Goal: Find specific page/section: Find specific page/section

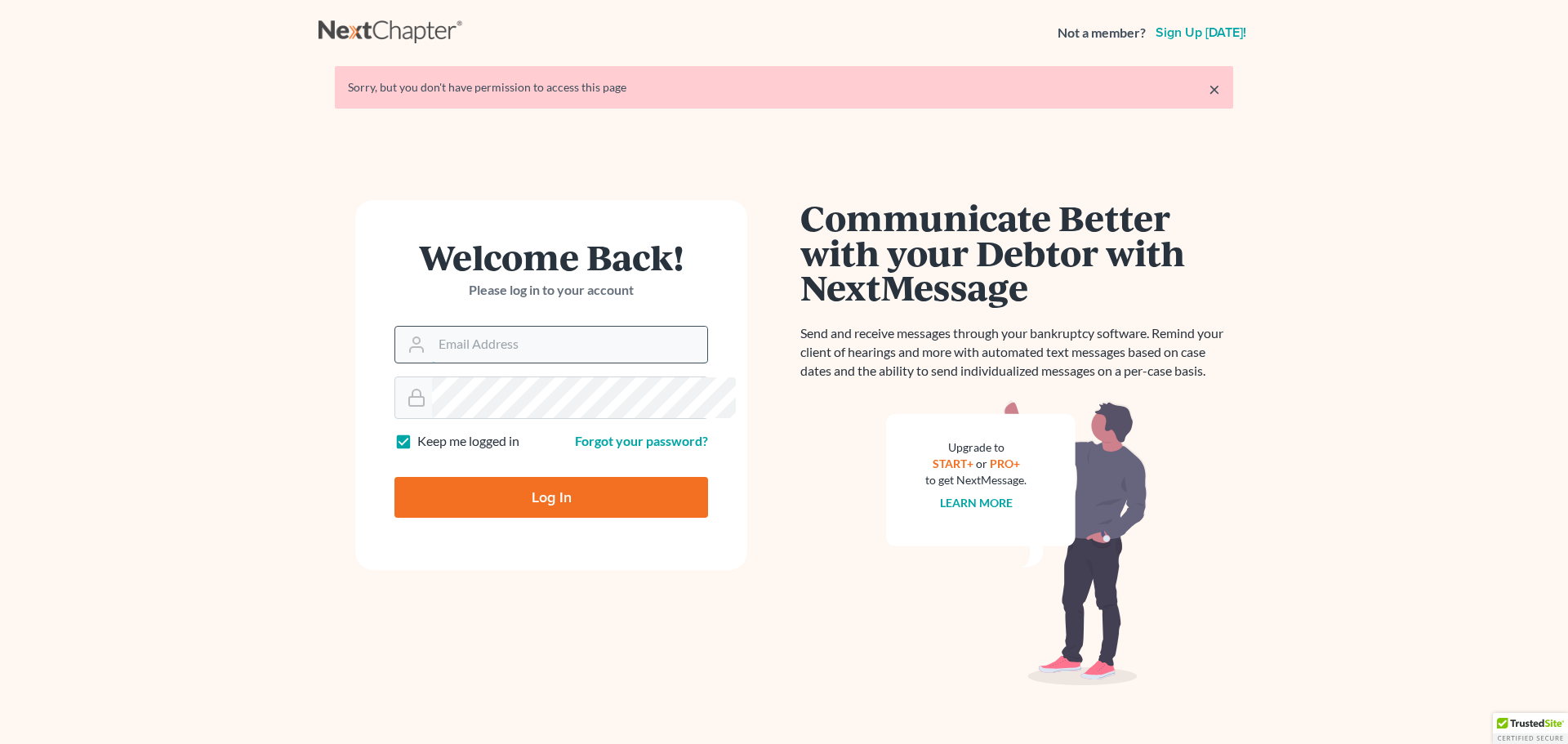
click at [654, 363] on input "Email Address" at bounding box center [569, 344] width 275 height 36
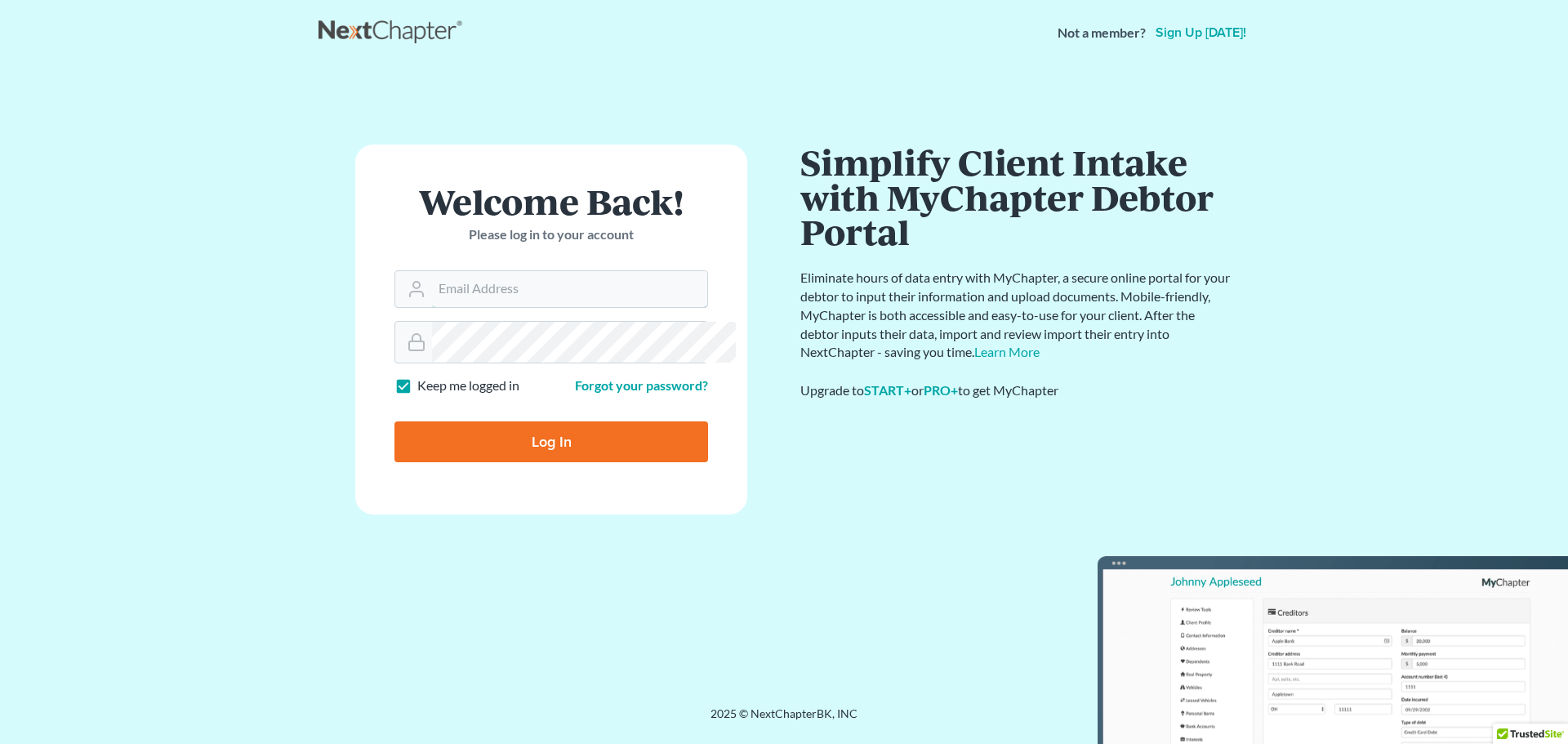
type input "[EMAIL_ADDRESS][DOMAIN_NAME]"
type input "Thinking..."
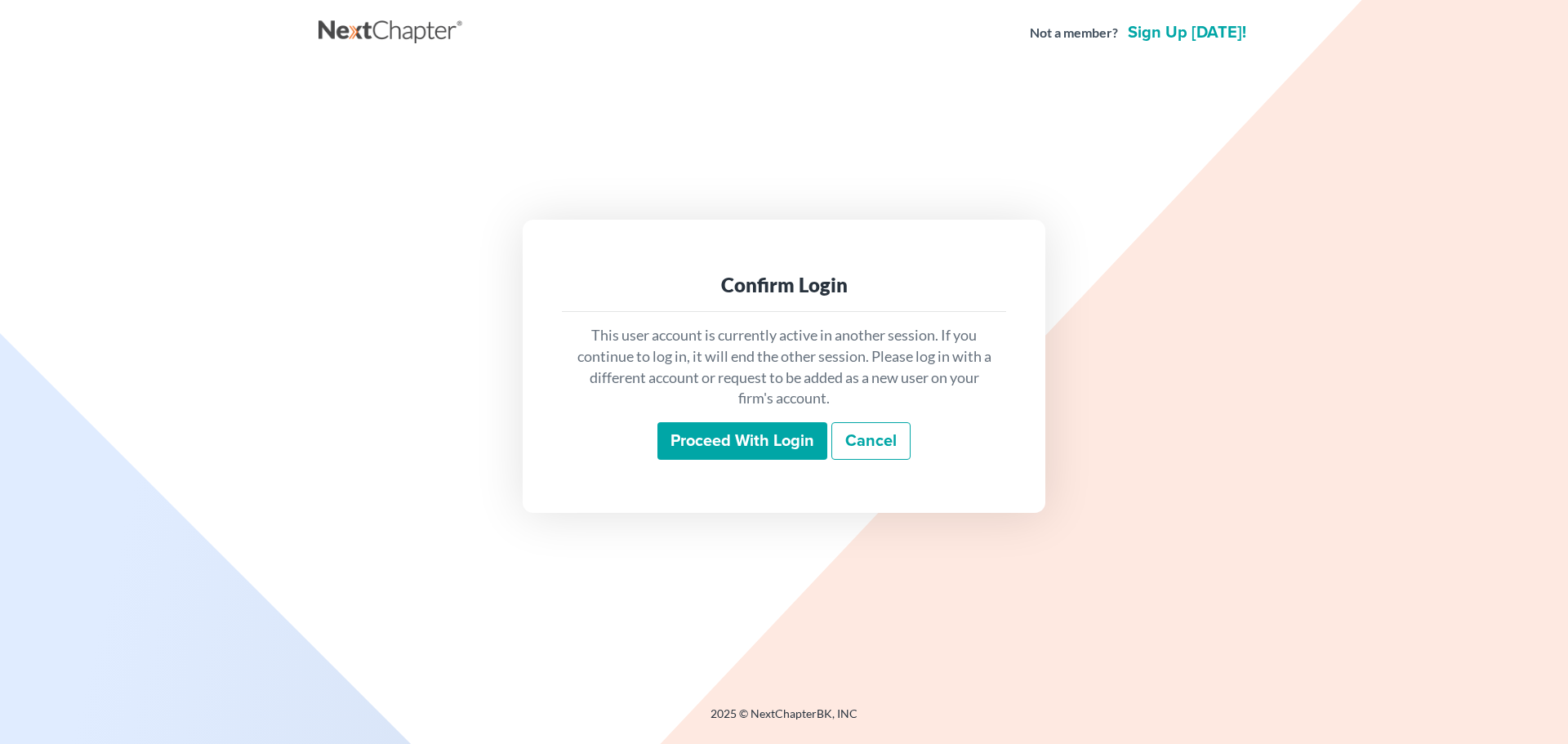
click at [731, 458] on input "Proceed with login" at bounding box center [741, 441] width 170 height 38
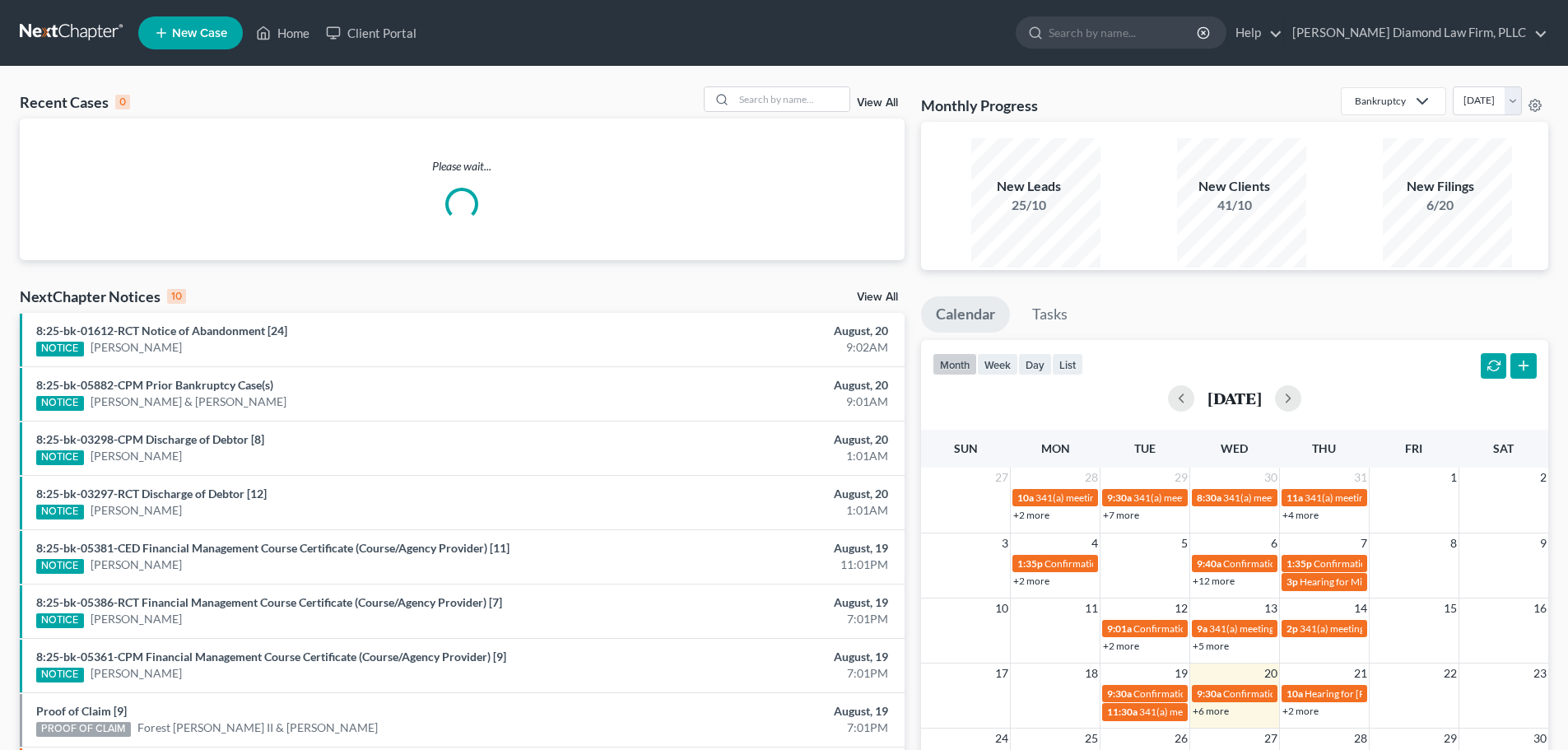
click at [1126, 47] on input "search" at bounding box center [1124, 32] width 151 height 30
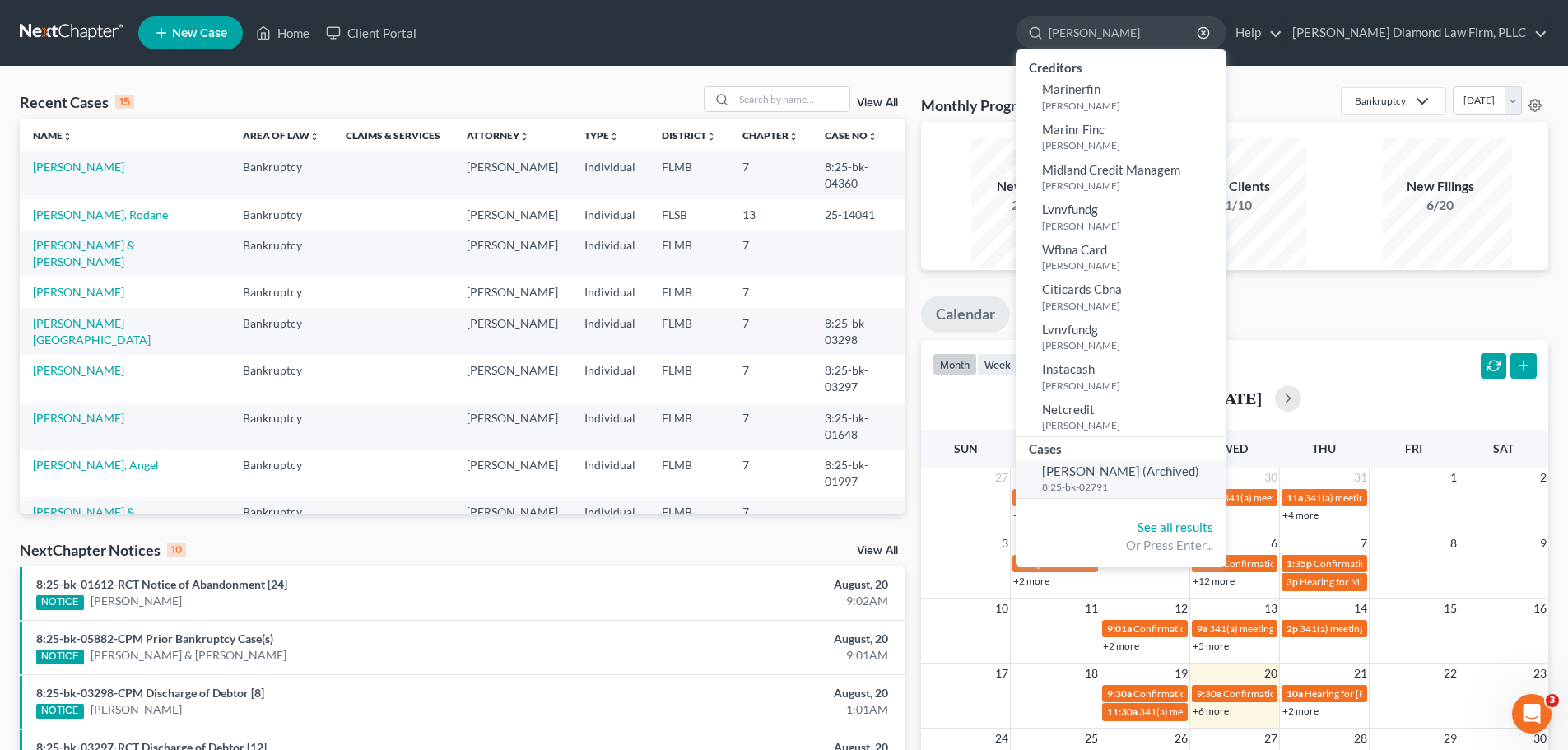
type input "mazurek"
click at [1182, 478] on span "Mazurek, Melissa (Archived)" at bounding box center [1121, 471] width 157 height 15
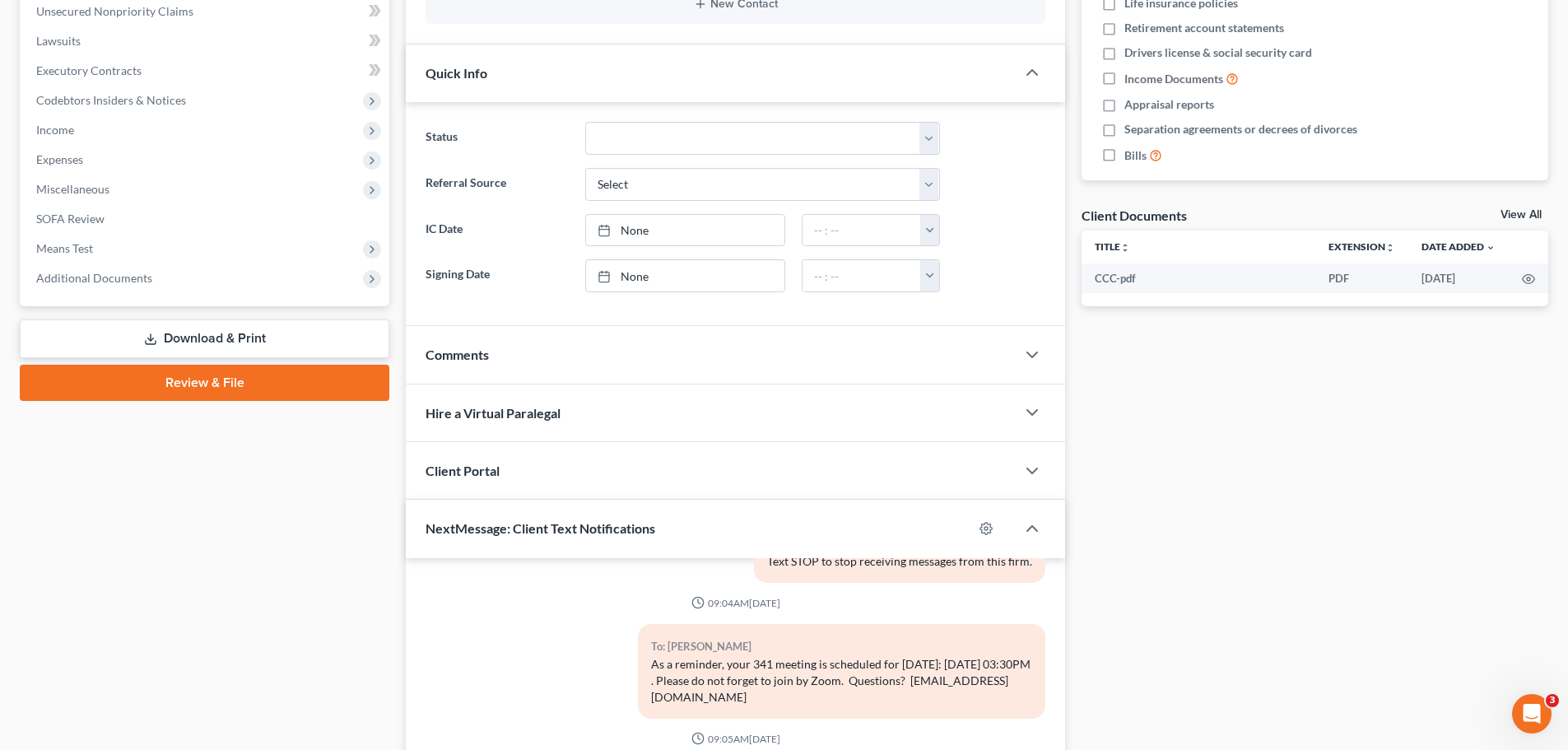
scroll to position [494, 0]
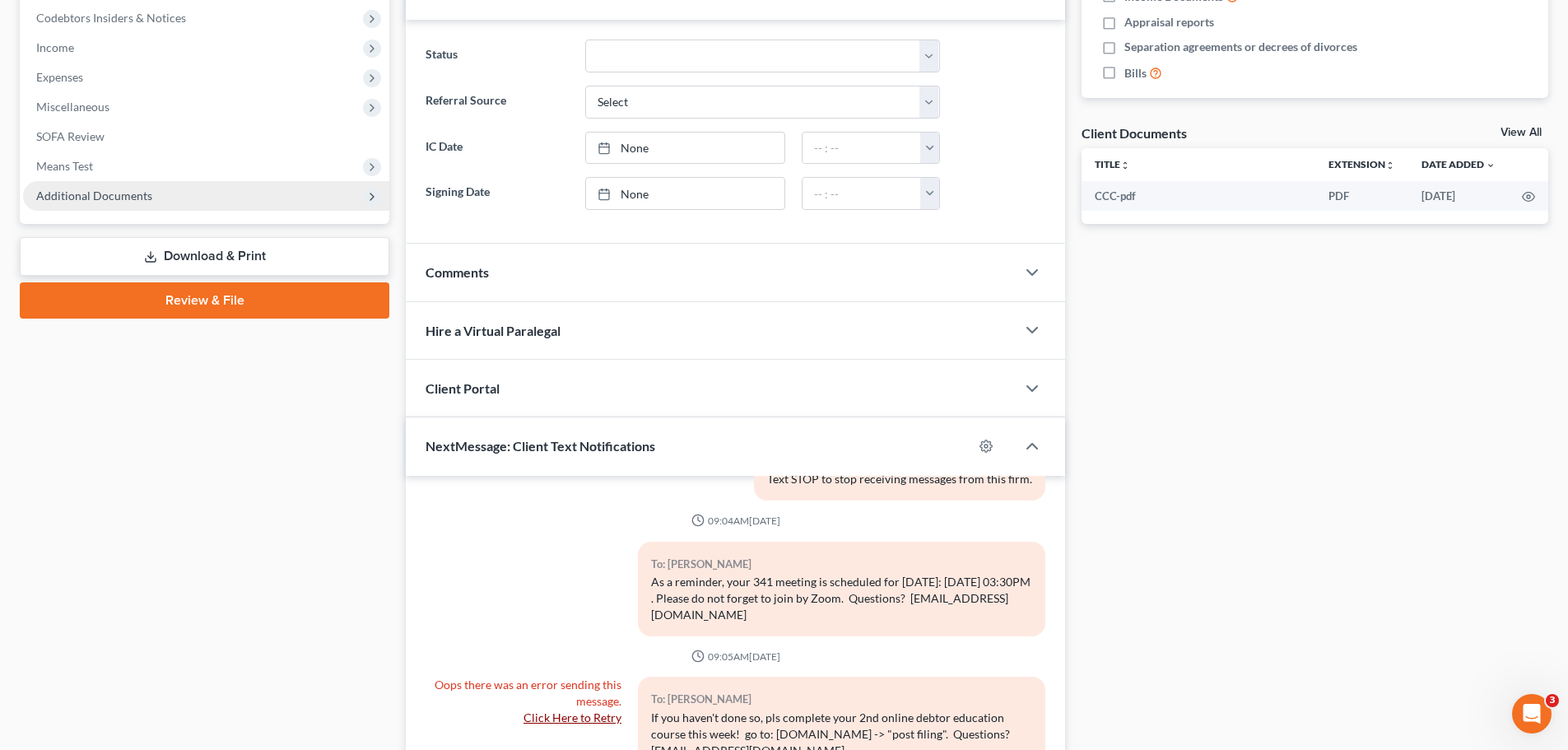
click at [120, 202] on span "Additional Documents" at bounding box center [94, 195] width 116 height 14
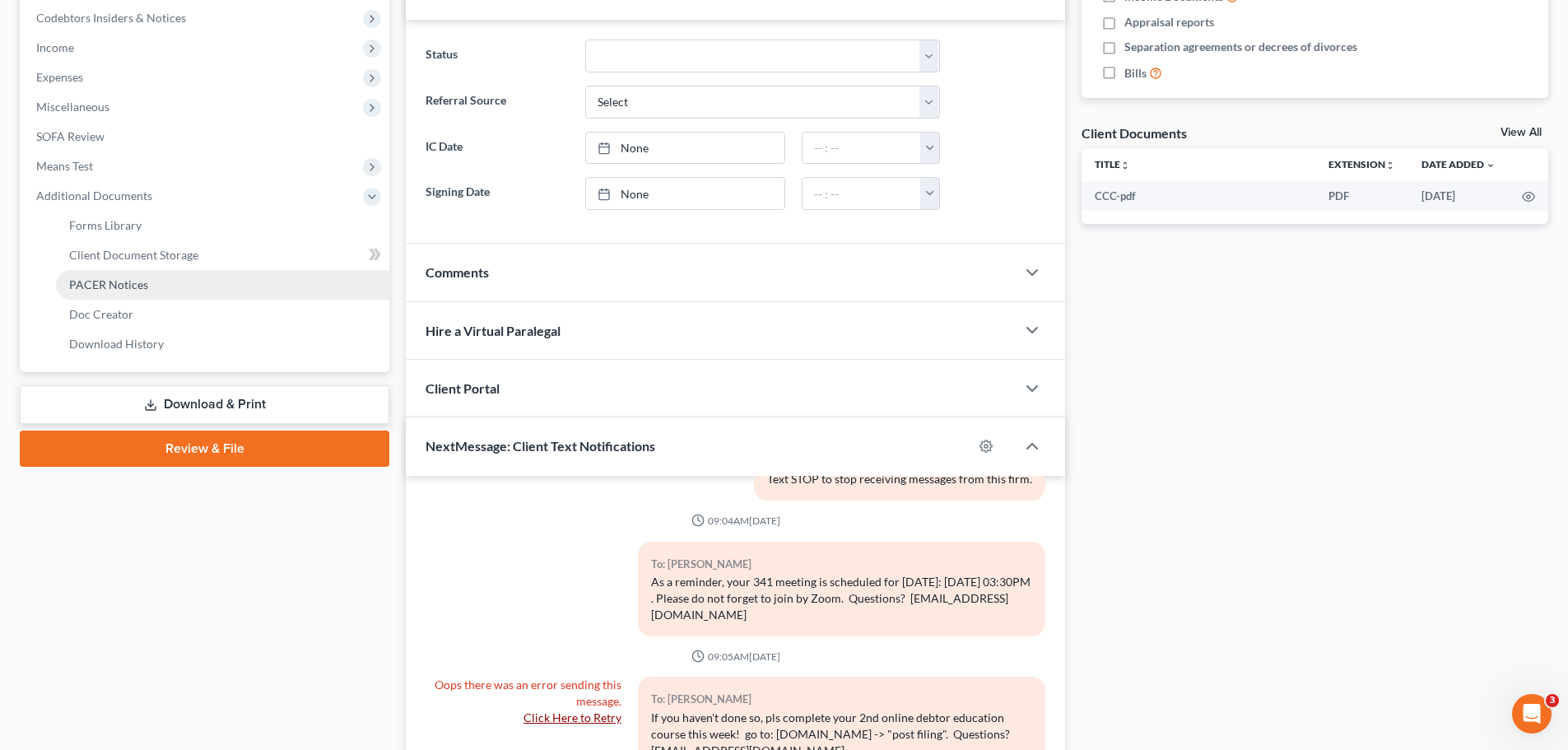
click at [129, 291] on span "PACER Notices" at bounding box center [109, 284] width 79 height 14
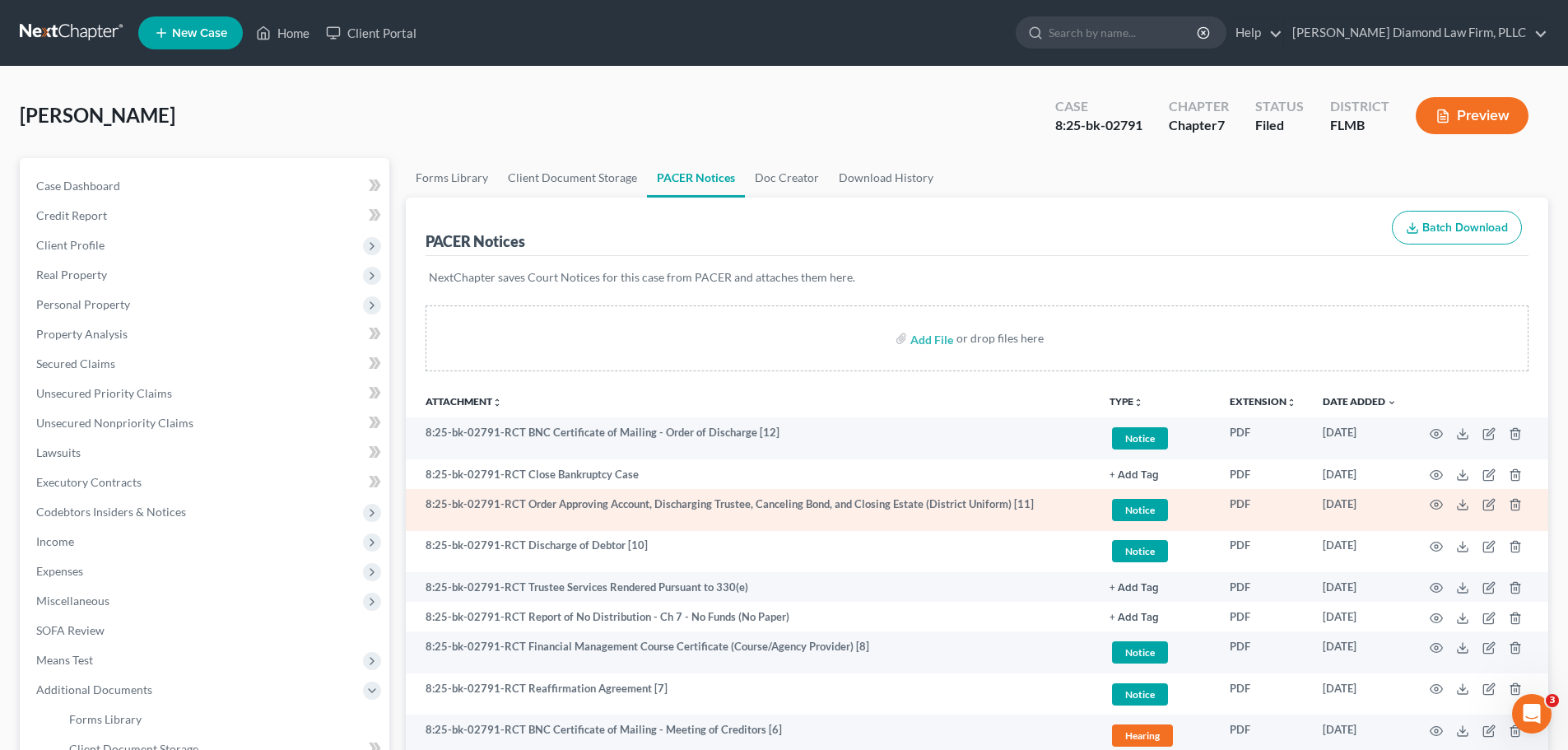
scroll to position [82, 0]
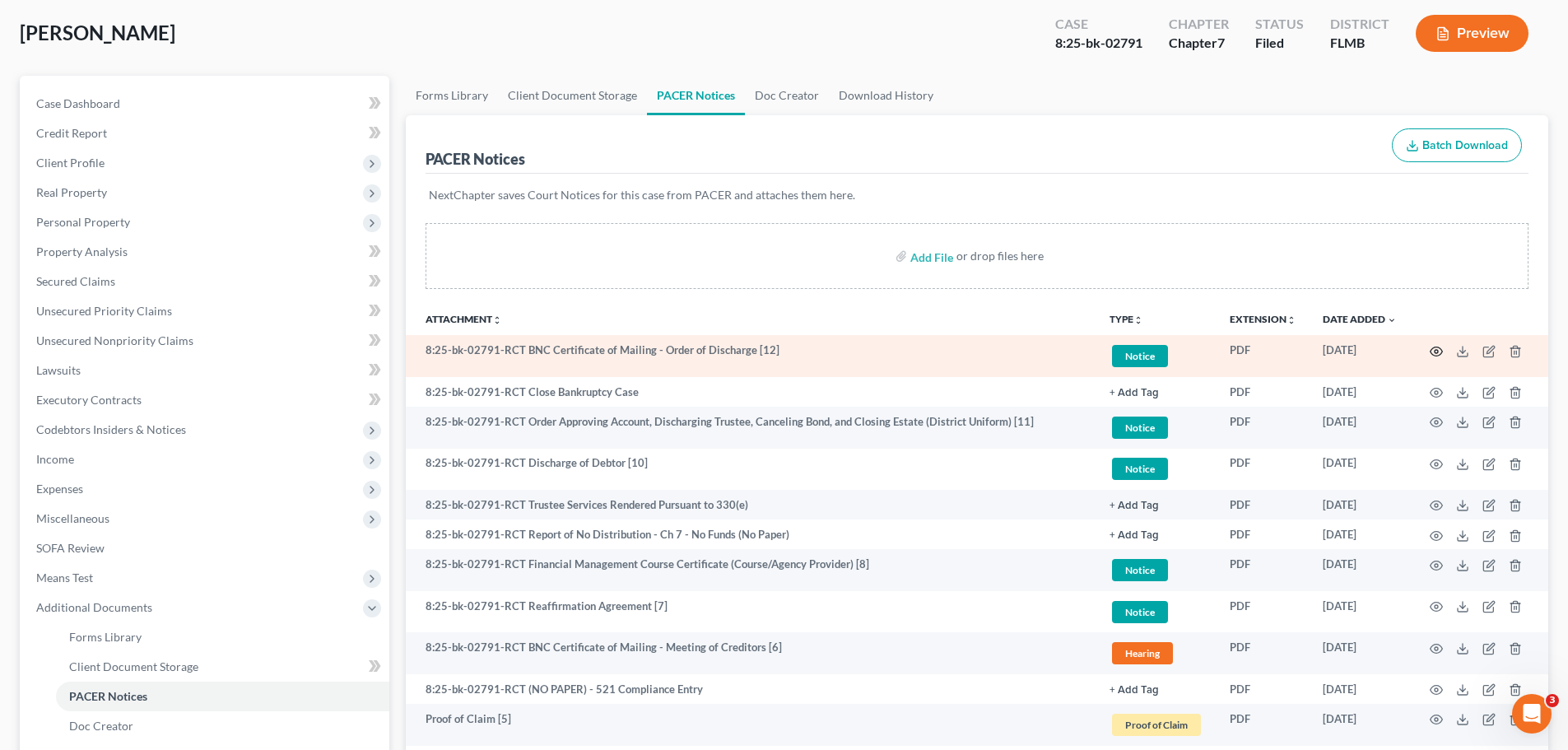
click at [1430, 358] on icon "button" at bounding box center [1437, 351] width 13 height 13
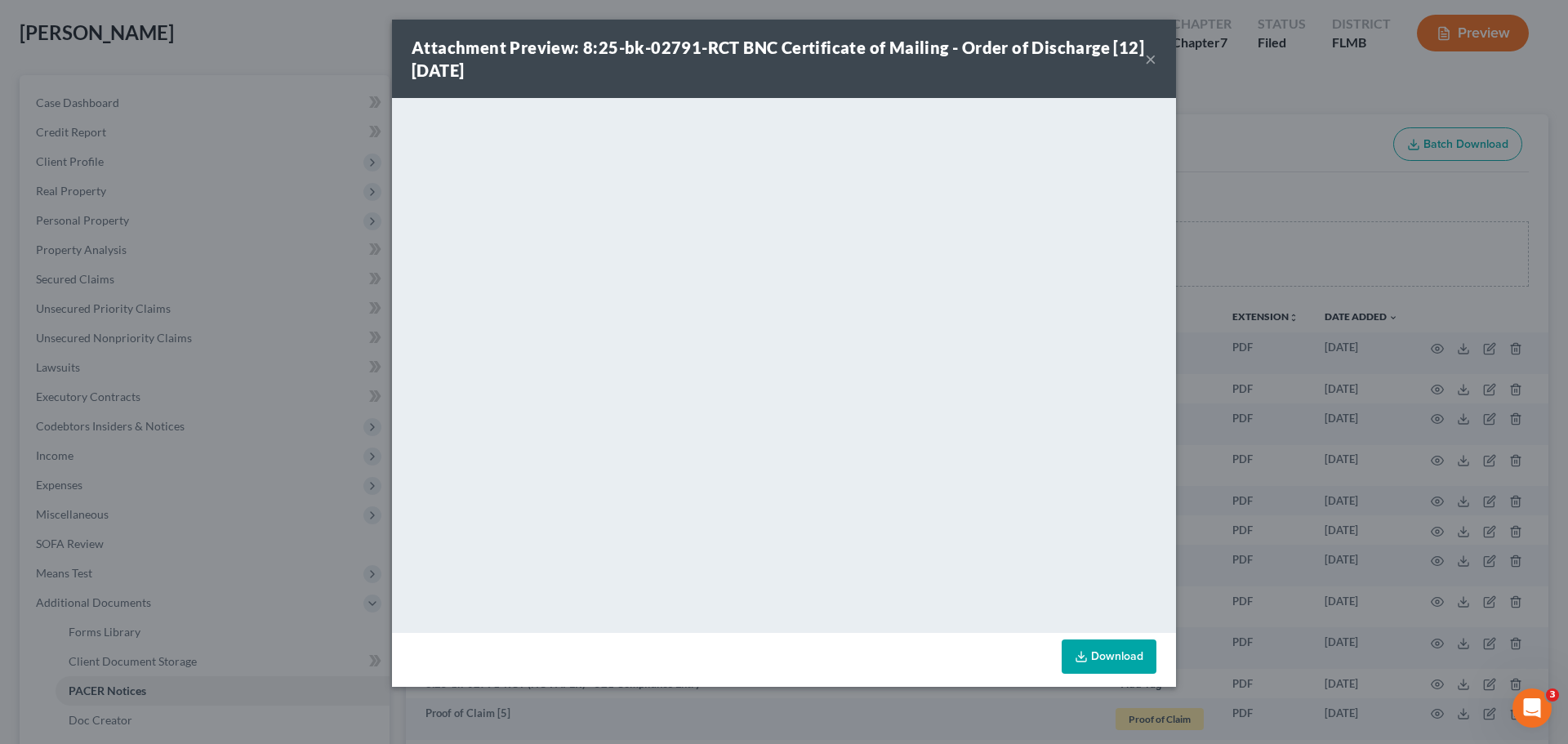
click at [1157, 64] on button "×" at bounding box center [1150, 58] width 11 height 19
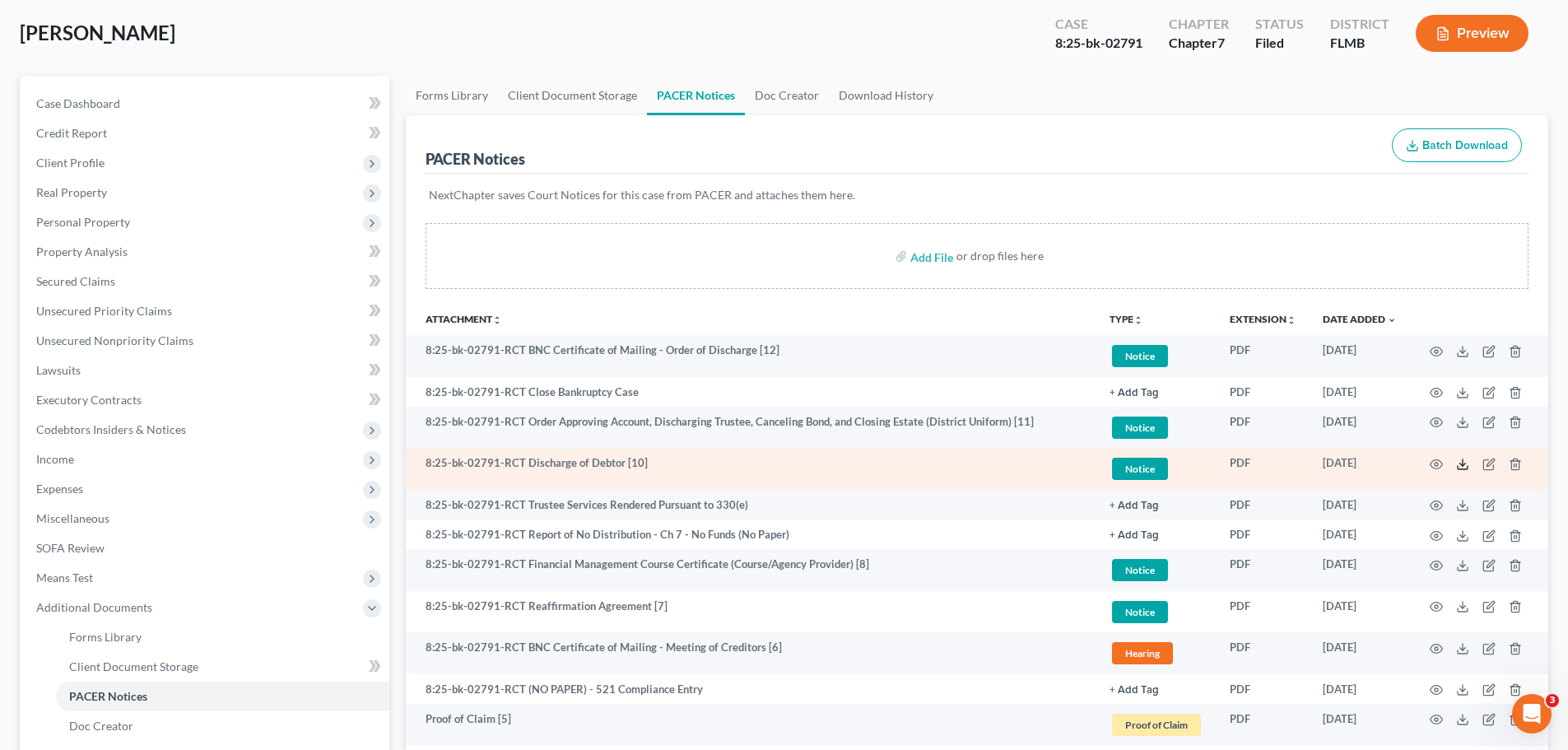
click at [1456, 471] on icon at bounding box center [1463, 464] width 13 height 13
